Goal: Information Seeking & Learning: Learn about a topic

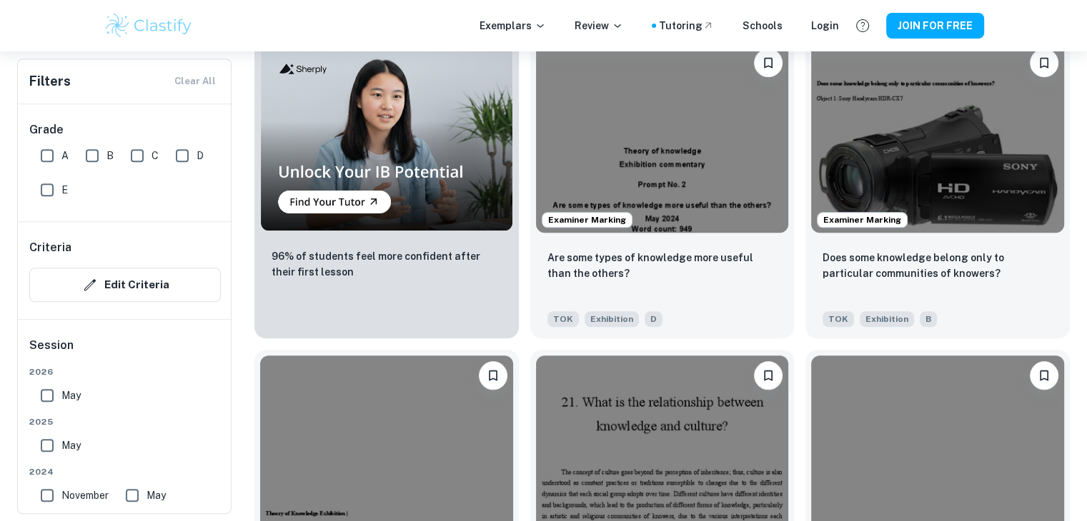
scroll to position [1094, 0]
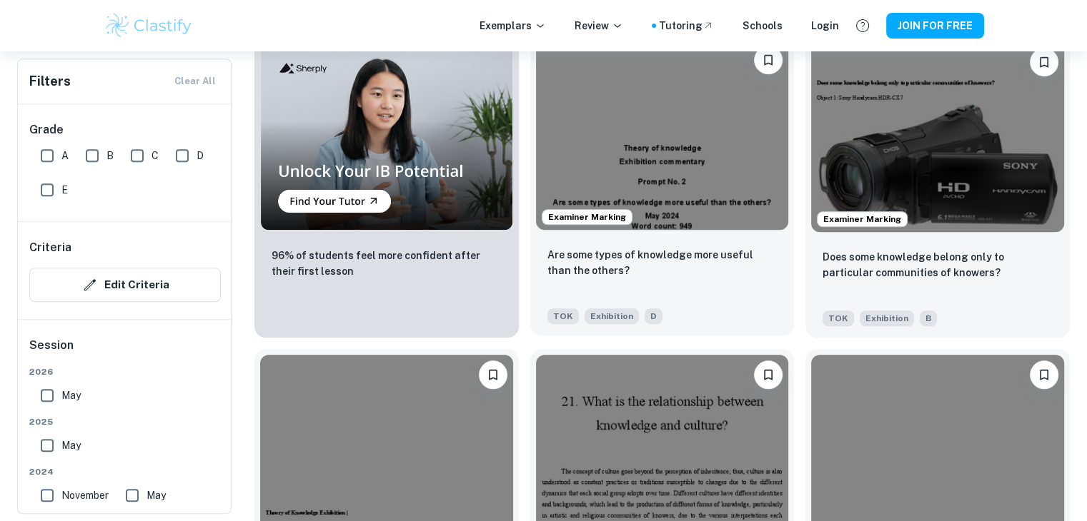
click at [680, 209] on img at bounding box center [662, 134] width 253 height 189
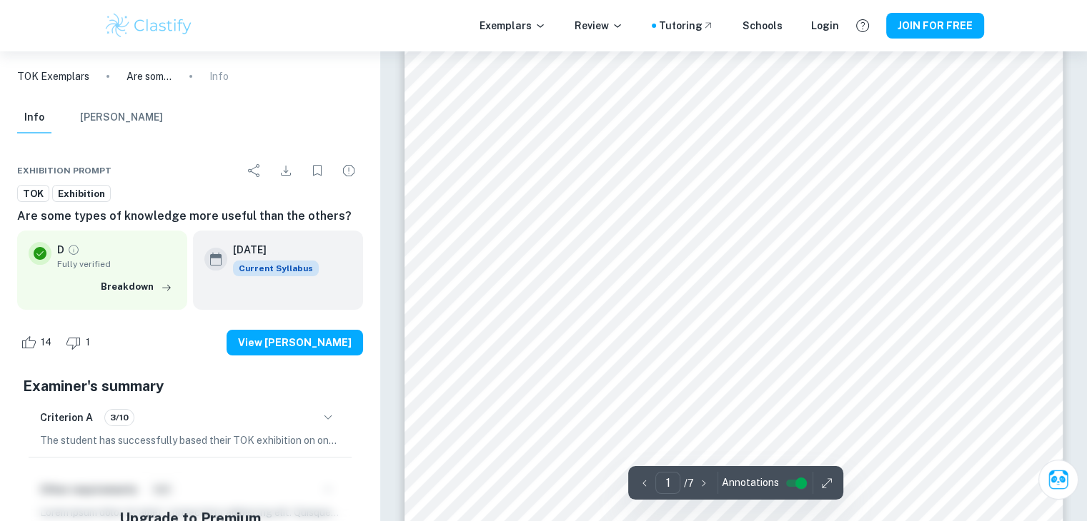
scroll to position [106, 0]
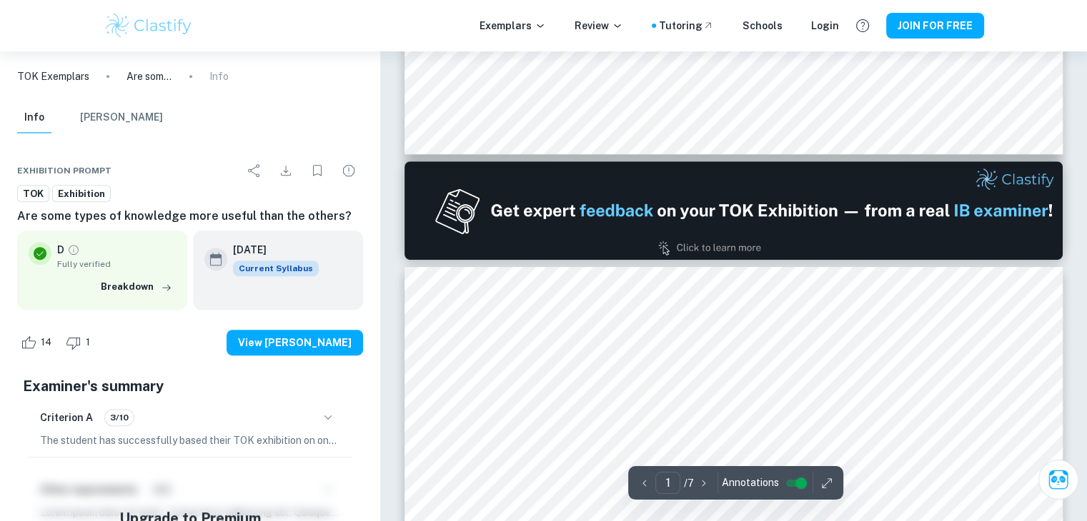
type input "2"
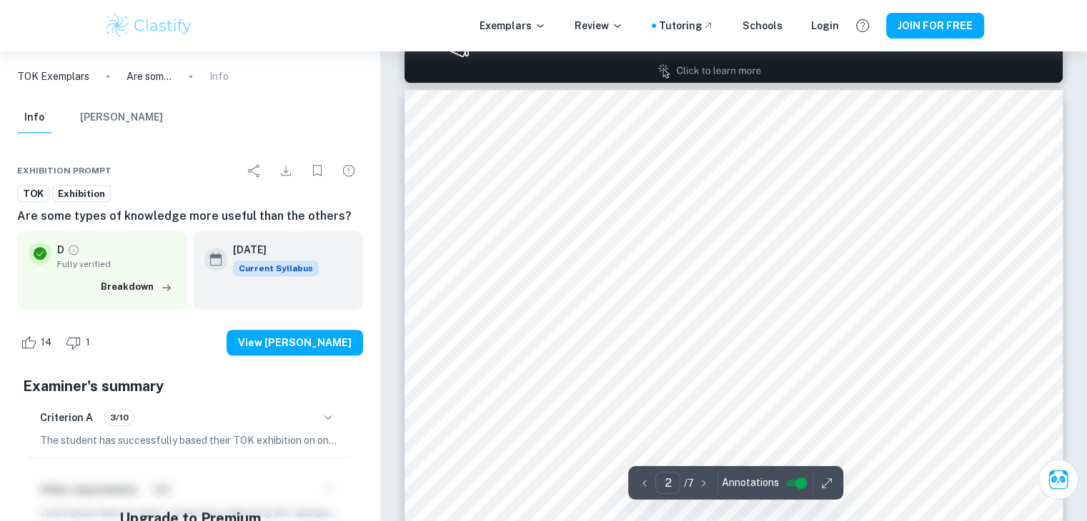
scroll to position [946, 0]
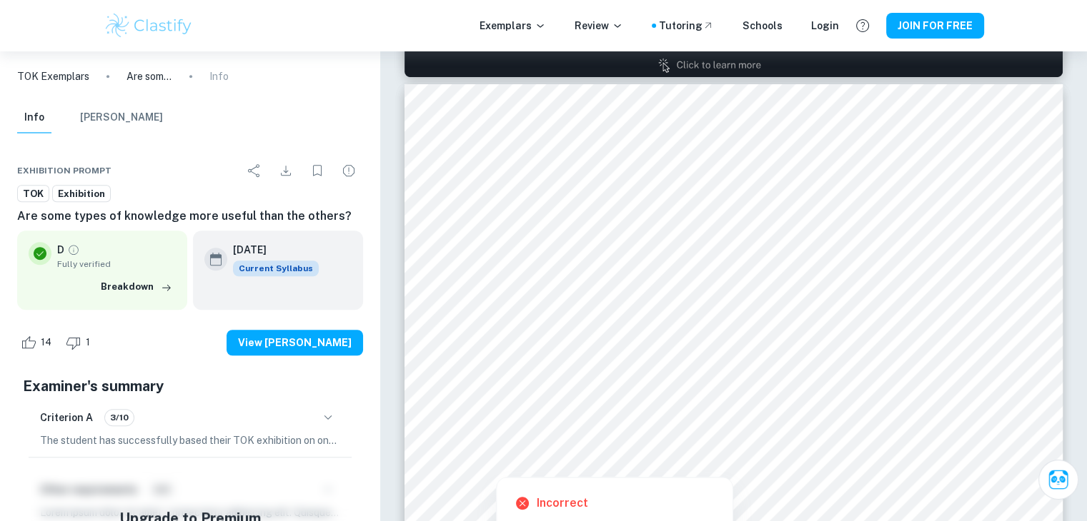
click at [666, 228] on div at bounding box center [739, 237] width 439 height 30
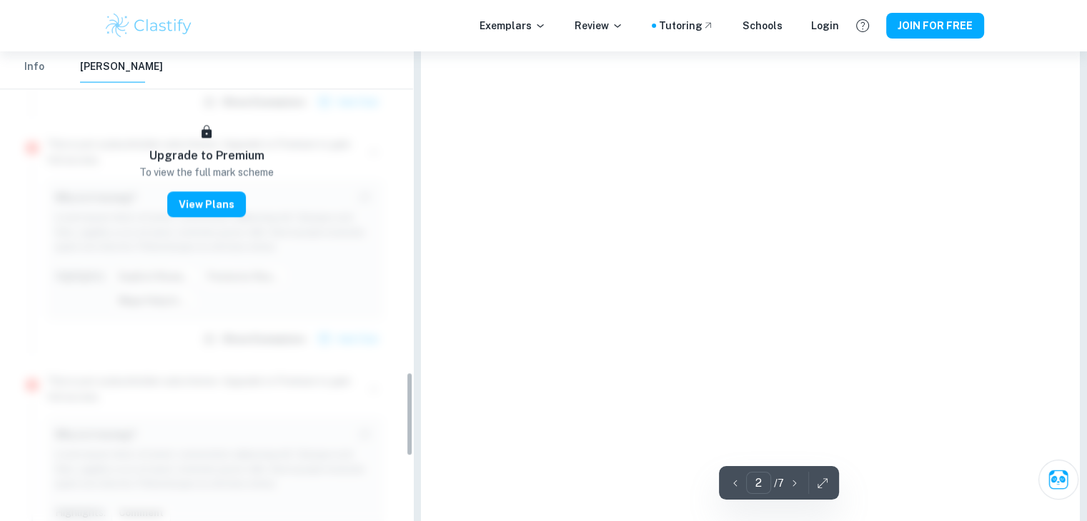
scroll to position [2029, 0]
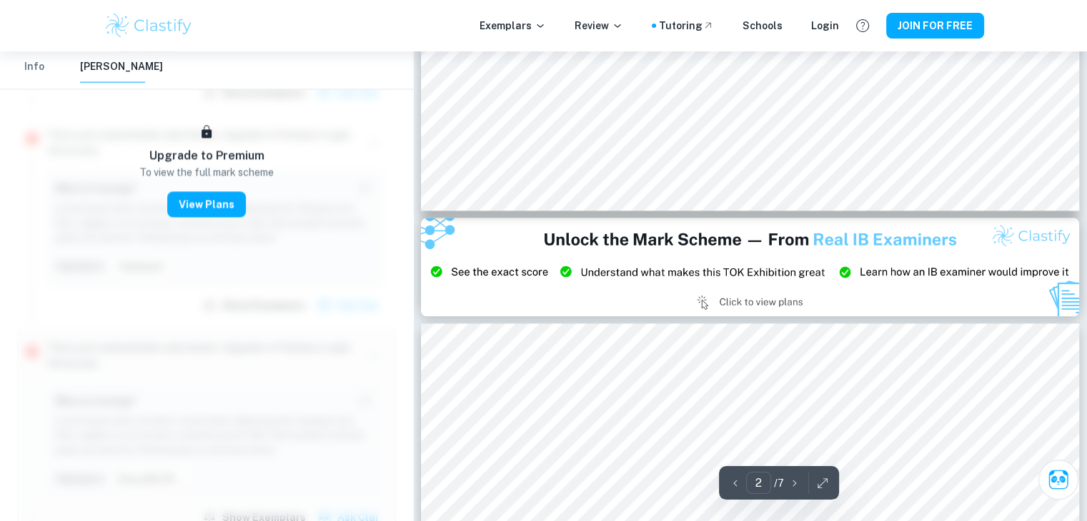
type input "3"
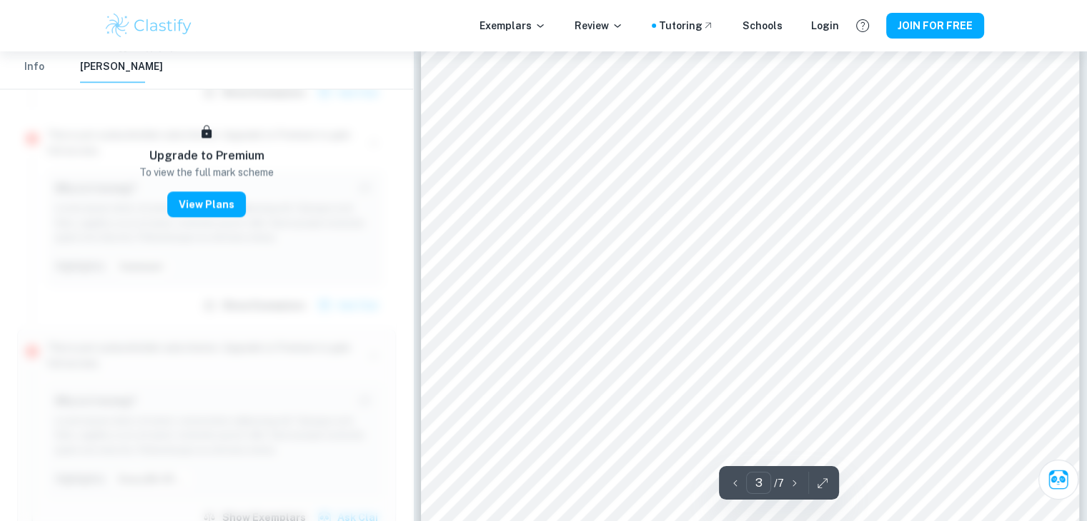
scroll to position [1952, 0]
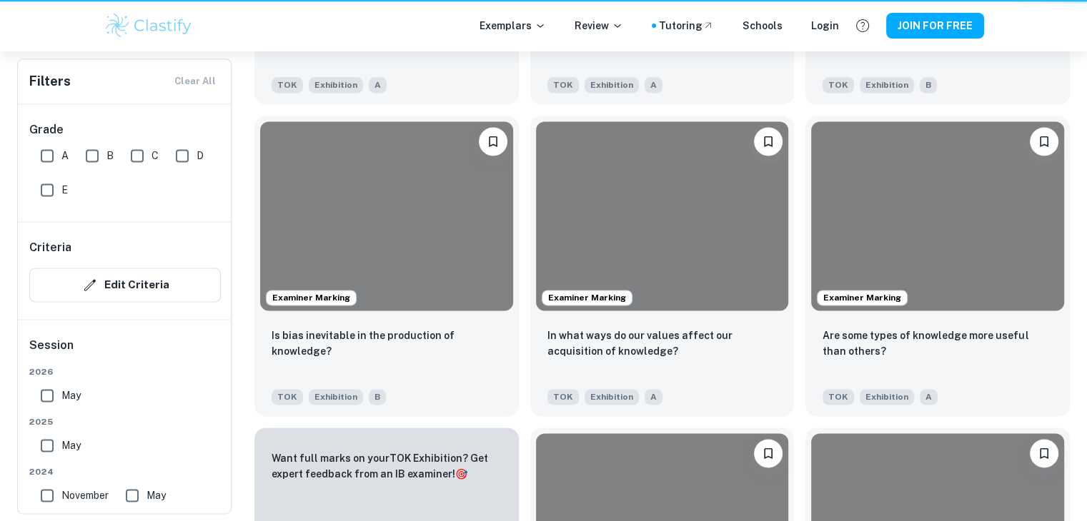
scroll to position [1094, 0]
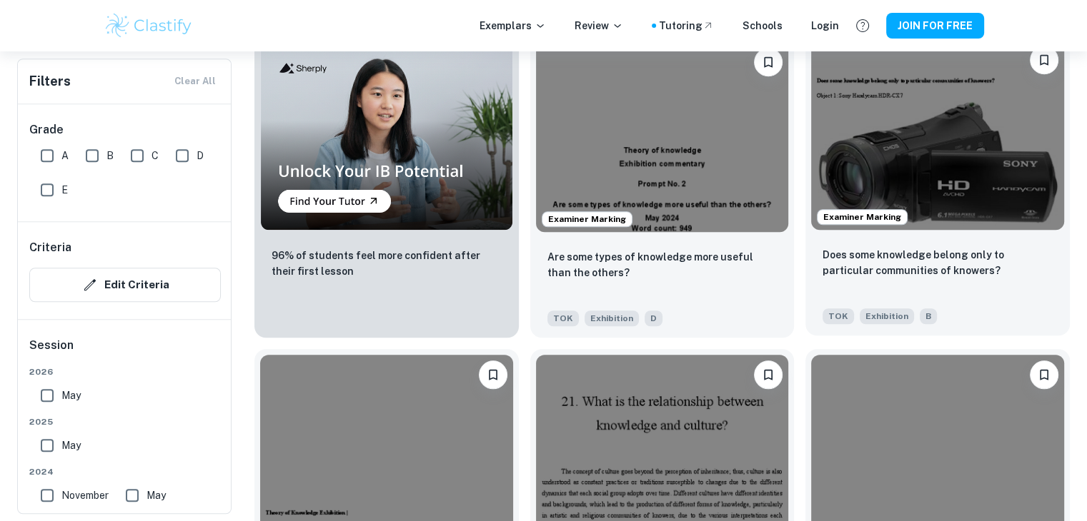
click at [860, 134] on img at bounding box center [937, 134] width 253 height 189
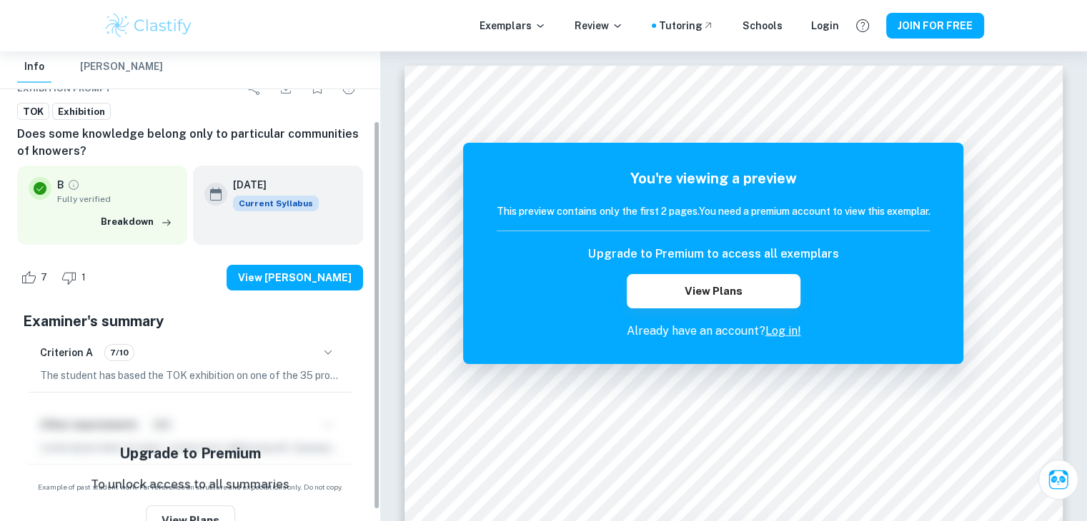
scroll to position [97, 0]
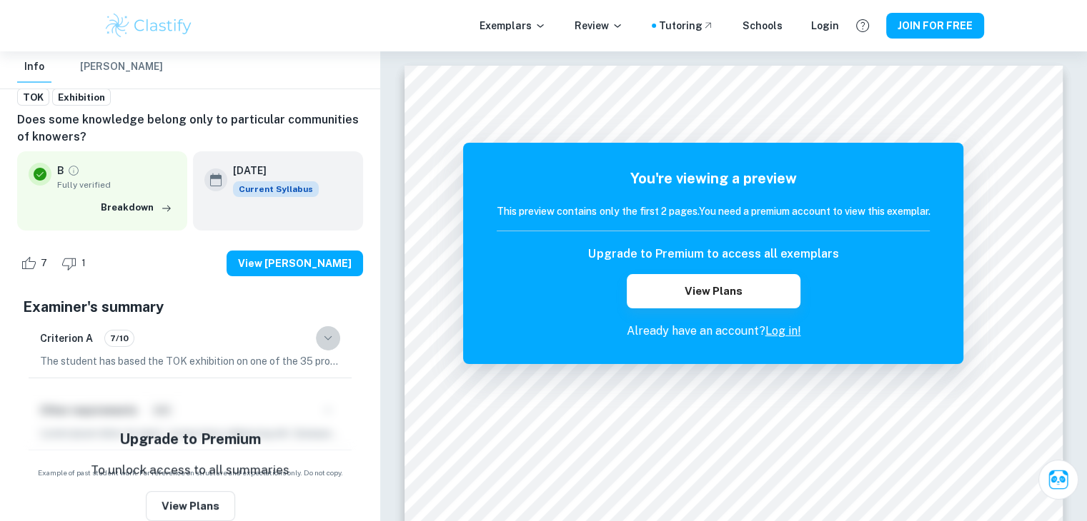
click at [324, 330] on icon "button" at bounding box center [327, 338] width 17 height 17
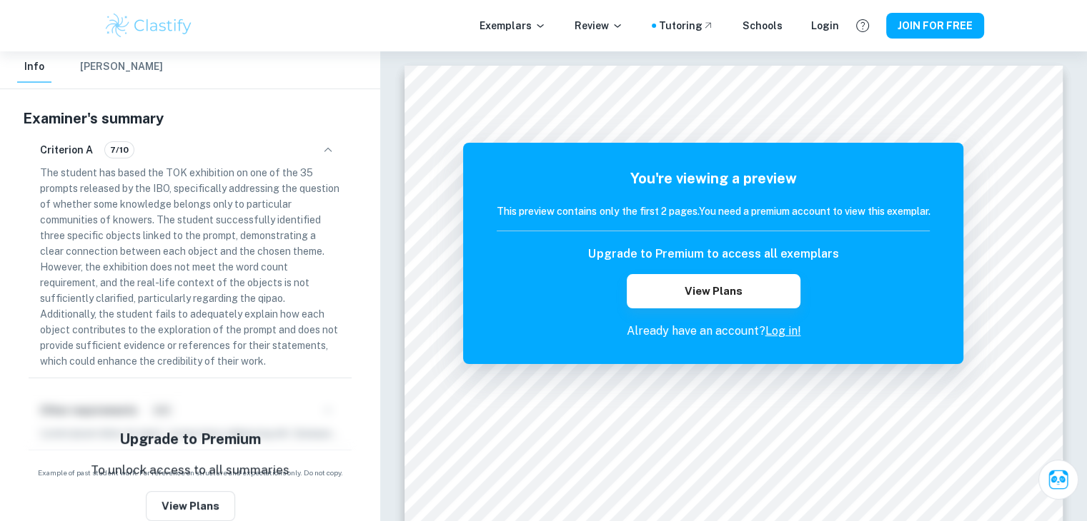
scroll to position [277, 0]
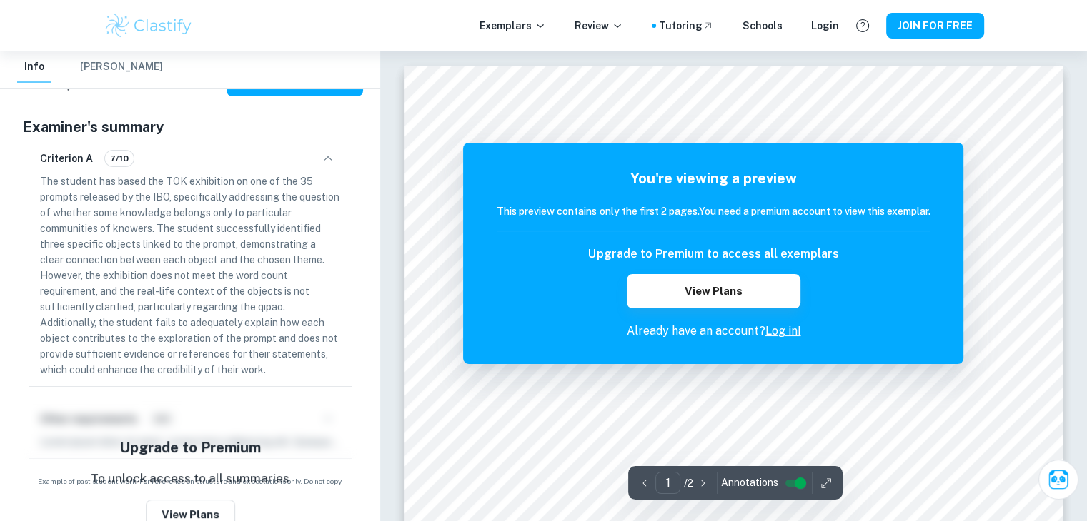
click at [557, 146] on div "You're viewing a preview This preview contains only the first 2 pages. You need…" at bounding box center [713, 253] width 500 height 221
click at [662, 309] on div "You're viewing a preview This preview contains only the first 2 pages. You need…" at bounding box center [712, 254] width 433 height 172
click at [661, 290] on button "View Plans" at bounding box center [712, 291] width 173 height 34
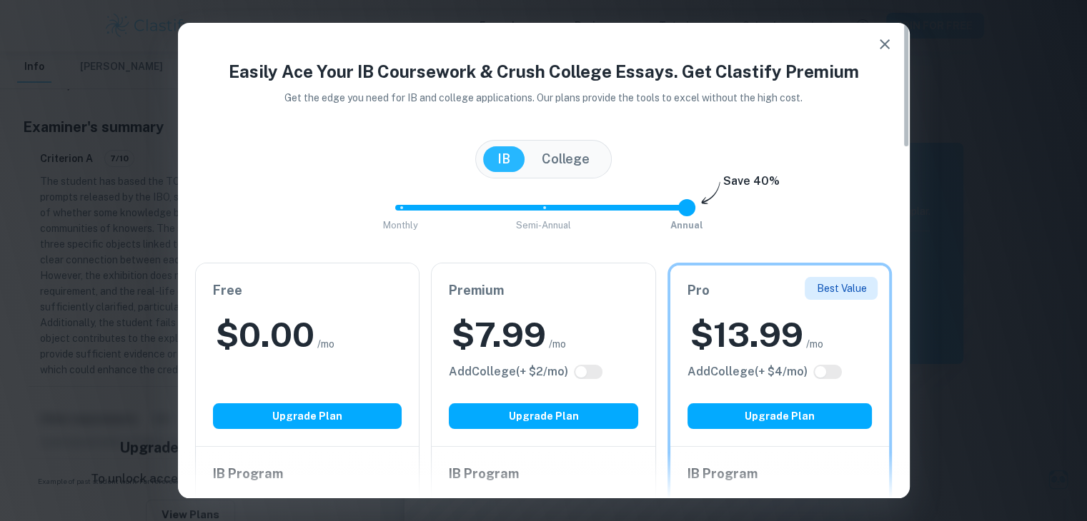
click at [282, 380] on div "Free $ 0.00 /mo Add College (+ $ 2 /mo) Upgrade Plan" at bounding box center [308, 355] width 224 height 183
click at [297, 341] on h2 "$ 0.00" at bounding box center [265, 335] width 99 height 46
click at [887, 36] on icon "button" at bounding box center [884, 44] width 17 height 17
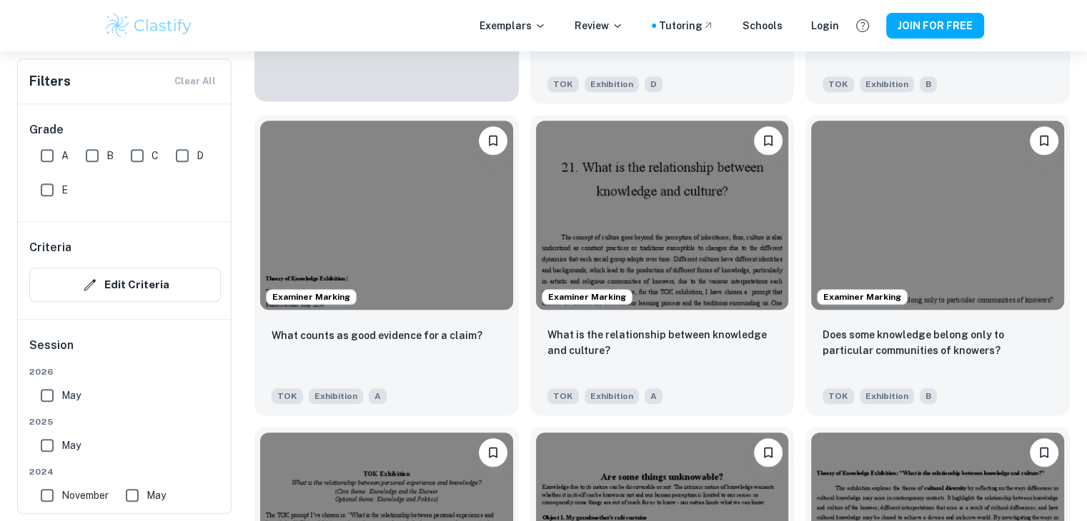
scroll to position [1330, 0]
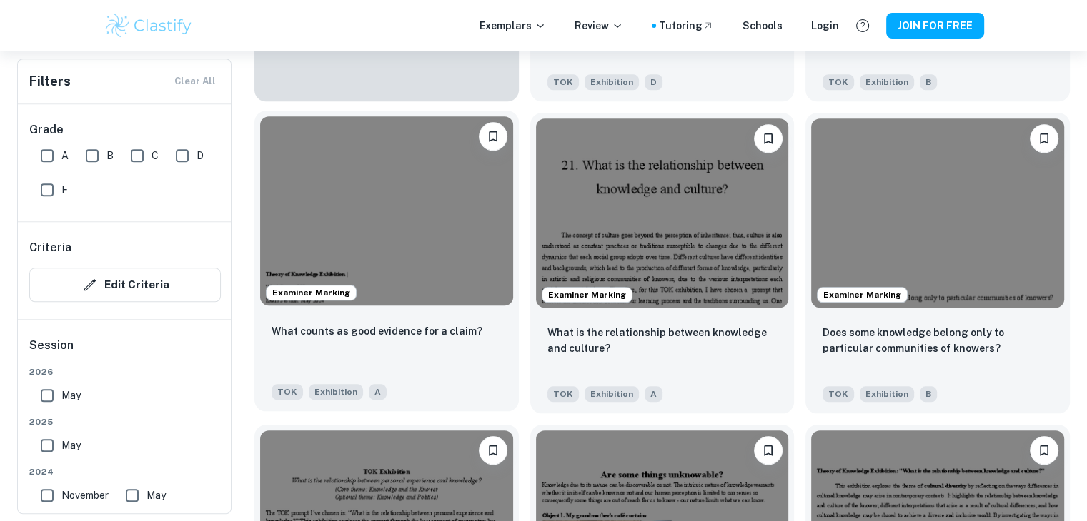
click at [401, 174] on img at bounding box center [386, 210] width 253 height 189
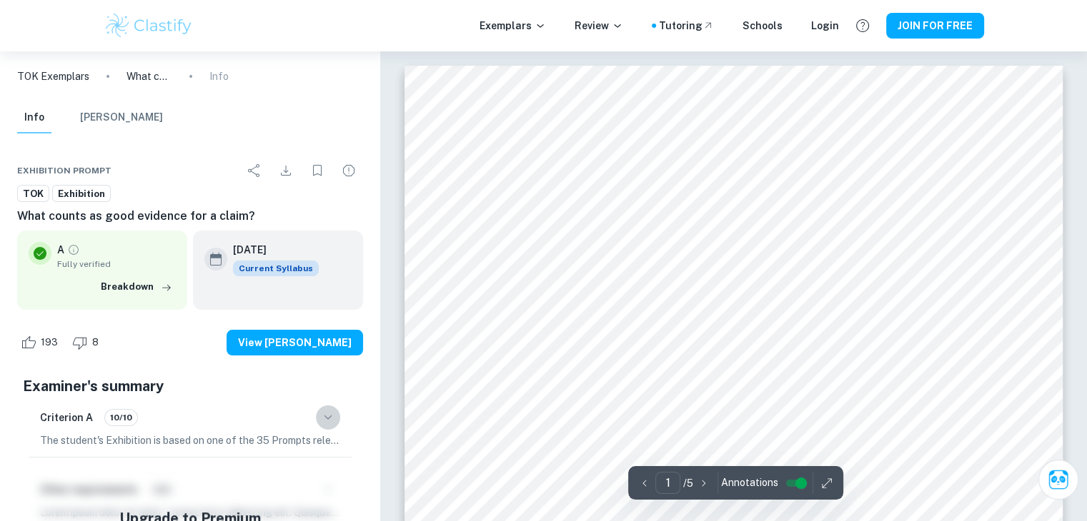
click at [327, 418] on icon "button" at bounding box center [328, 417] width 8 height 4
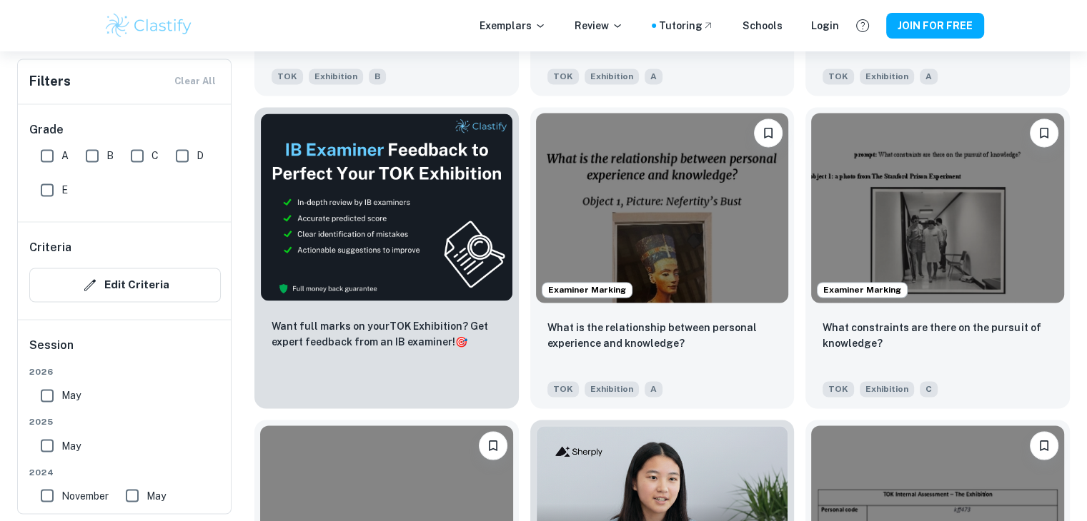
scroll to position [2273, 0]
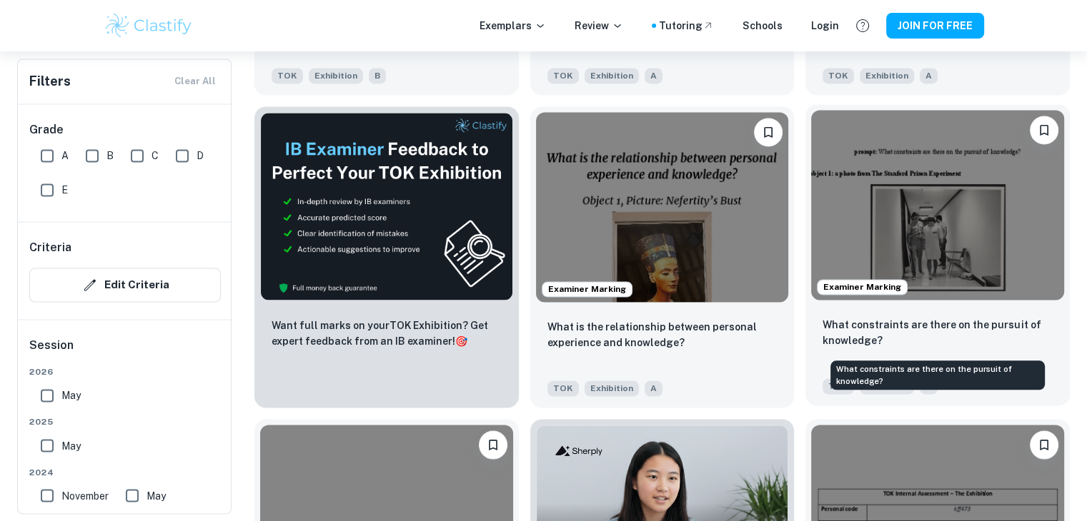
click at [893, 348] on p "What constraints are there on the pursuit of knowledge?" at bounding box center [937, 332] width 230 height 31
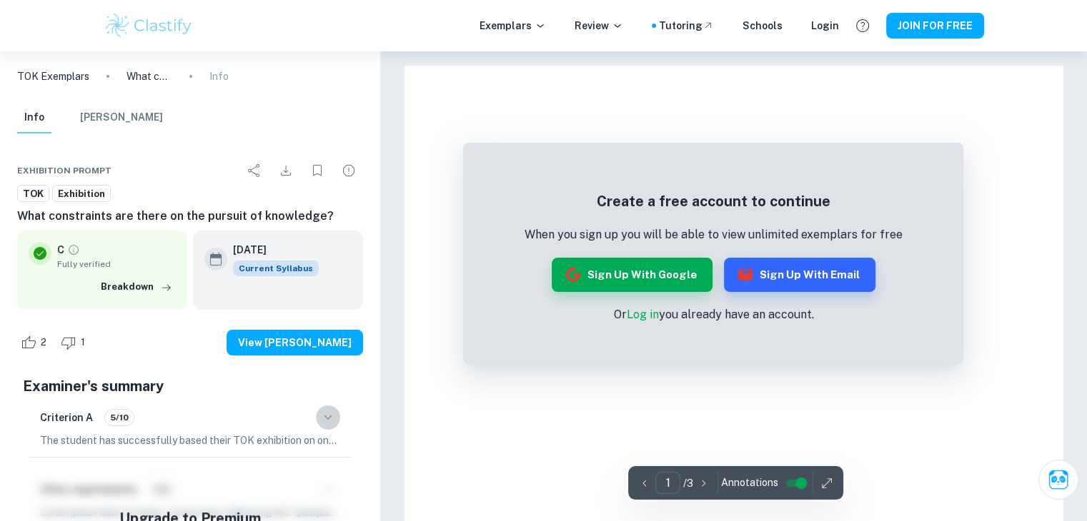
click at [327, 412] on icon "button" at bounding box center [327, 417] width 17 height 17
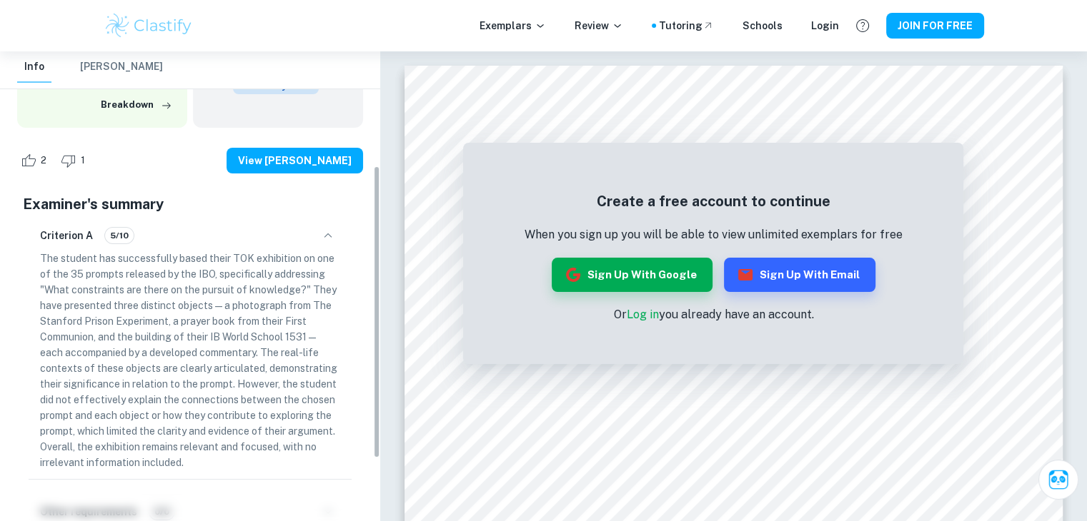
scroll to position [191, 0]
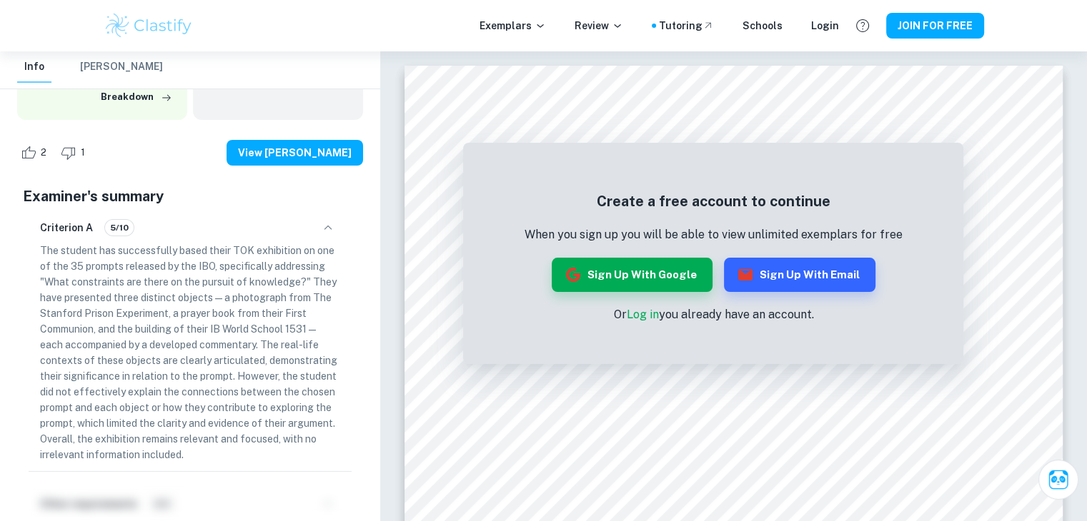
click at [192, 425] on p "The student has successfully based their TOK exhibition on one of the 35 prompt…" at bounding box center [190, 353] width 300 height 220
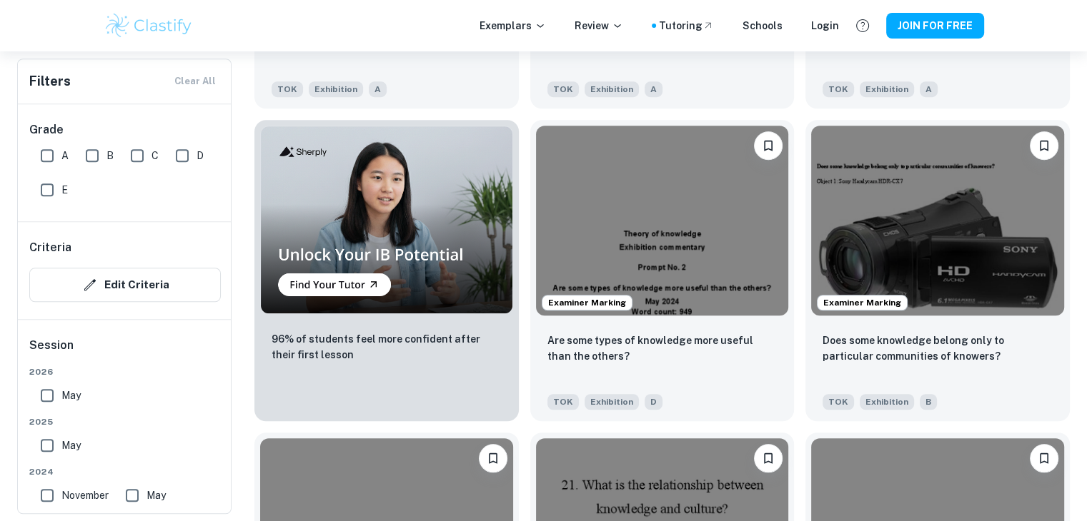
scroll to position [1009, 0]
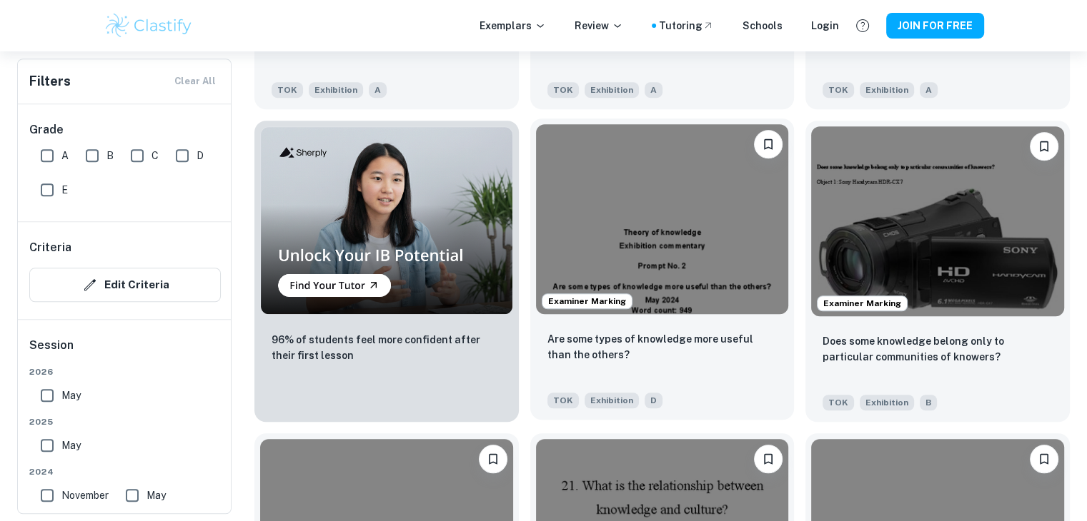
click at [631, 329] on div "Are some types of knowledge more useful than the others? TOK Exhibition D" at bounding box center [662, 370] width 264 height 100
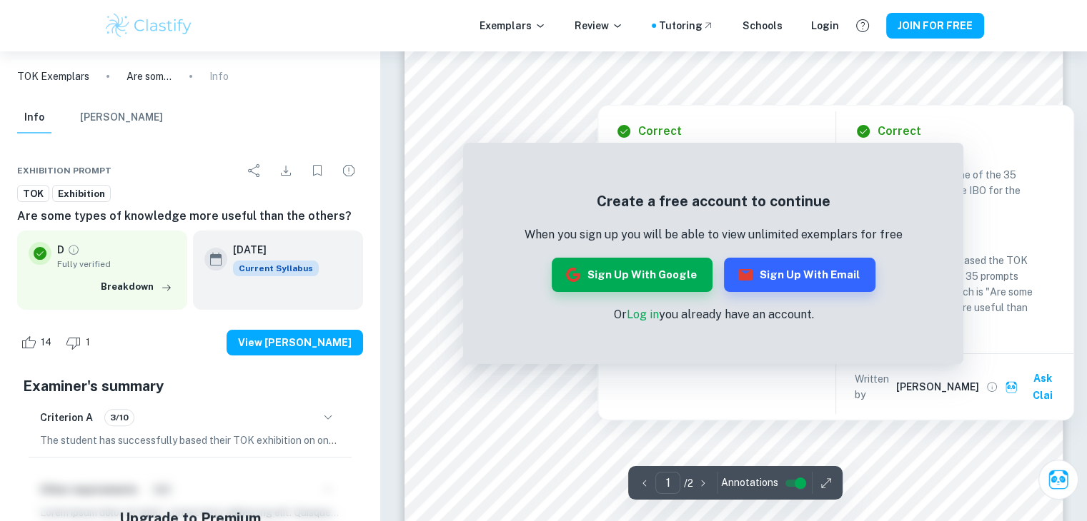
scroll to position [310, 0]
click at [664, 141] on div "Correct Other requirements Comment Unlock access to all examiner comments with …" at bounding box center [716, 264] width 236 height 314
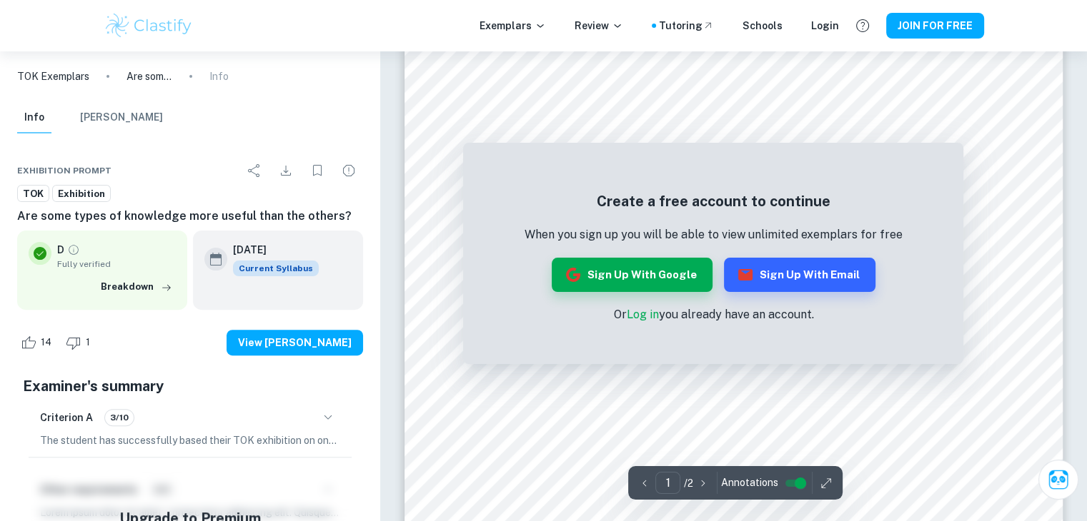
scroll to position [369, 0]
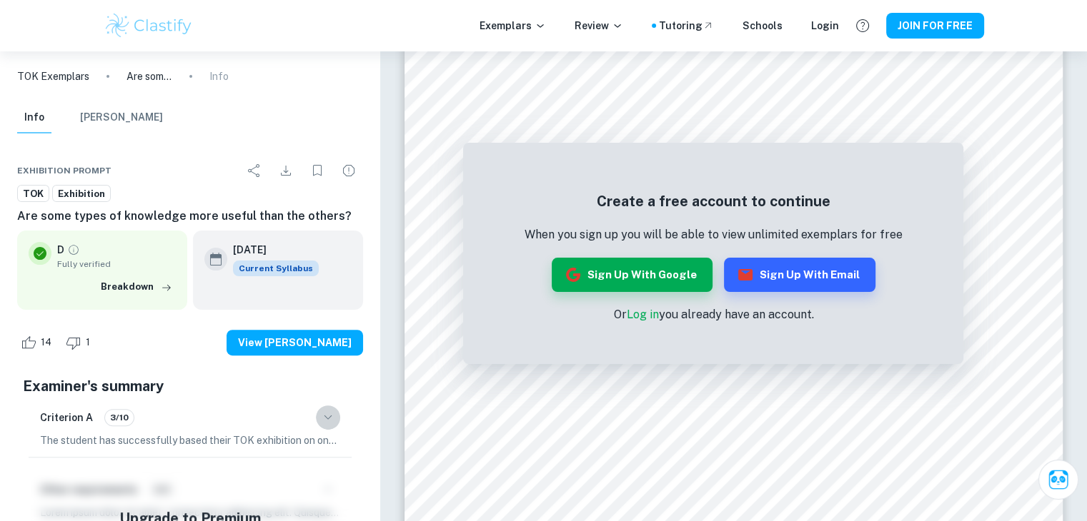
click at [326, 414] on icon "button" at bounding box center [327, 417] width 17 height 17
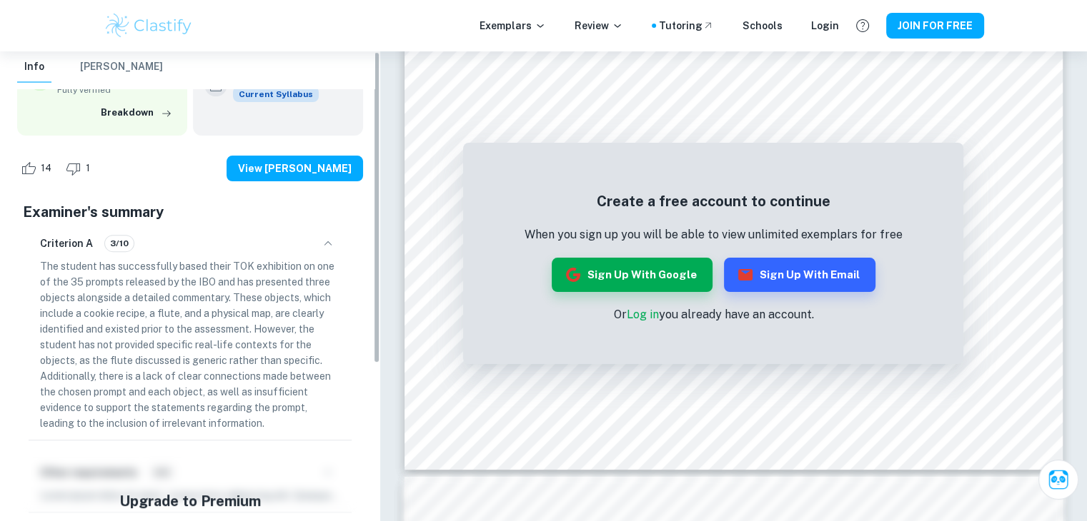
scroll to position [0, 0]
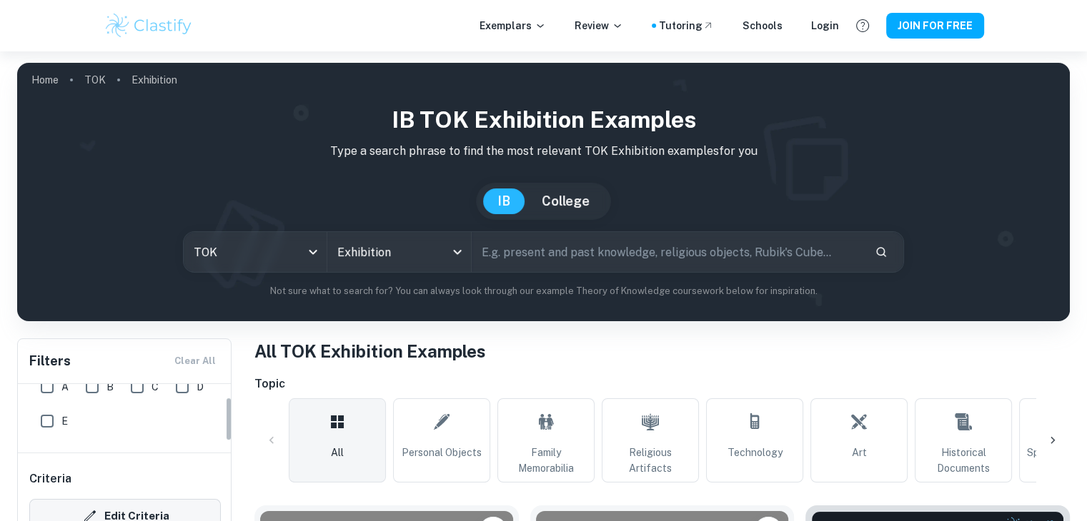
scroll to position [47, 0]
click at [49, 425] on input "E" at bounding box center [47, 423] width 29 height 29
checkbox input "true"
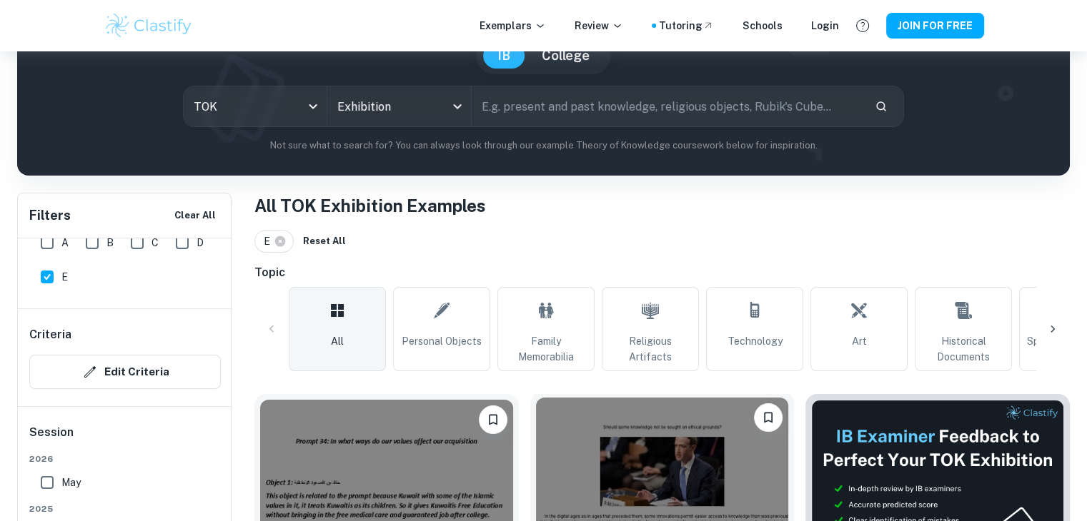
scroll to position [320, 0]
